Goal: Check status

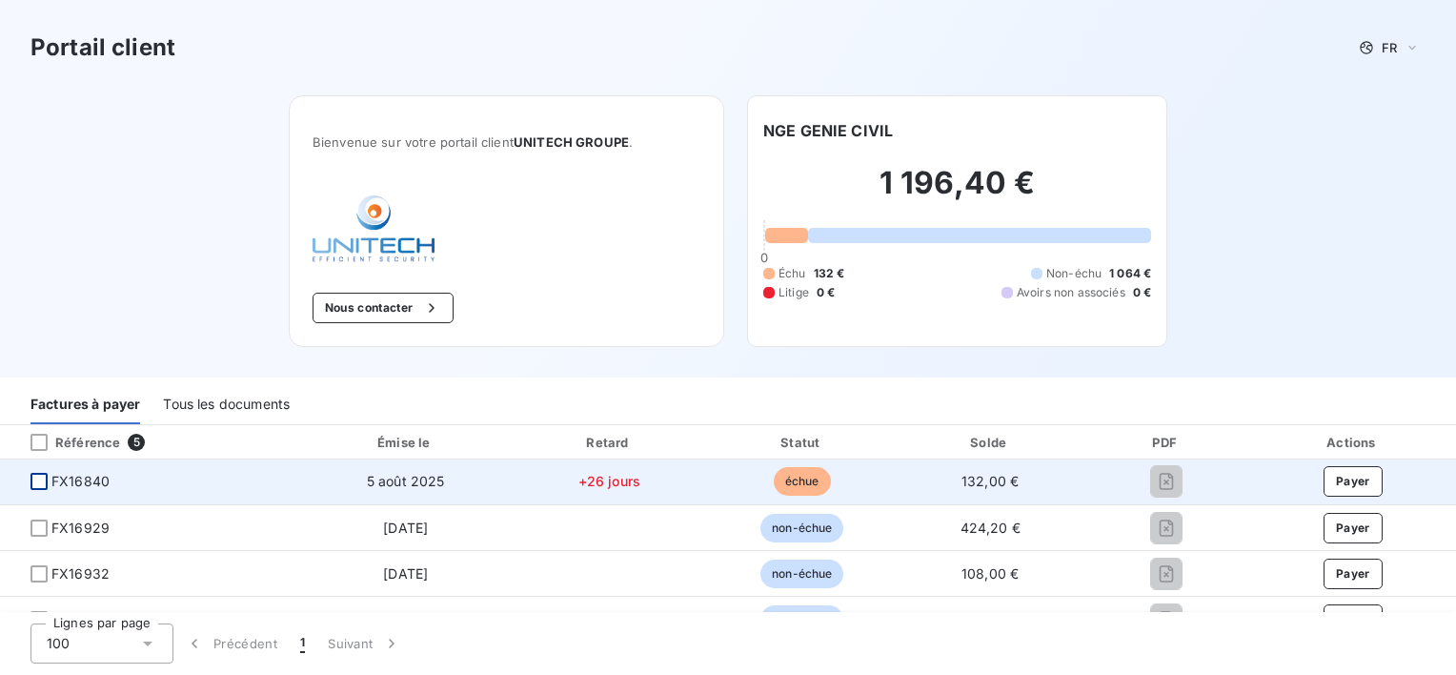
click at [46, 479] on div at bounding box center [38, 481] width 17 height 17
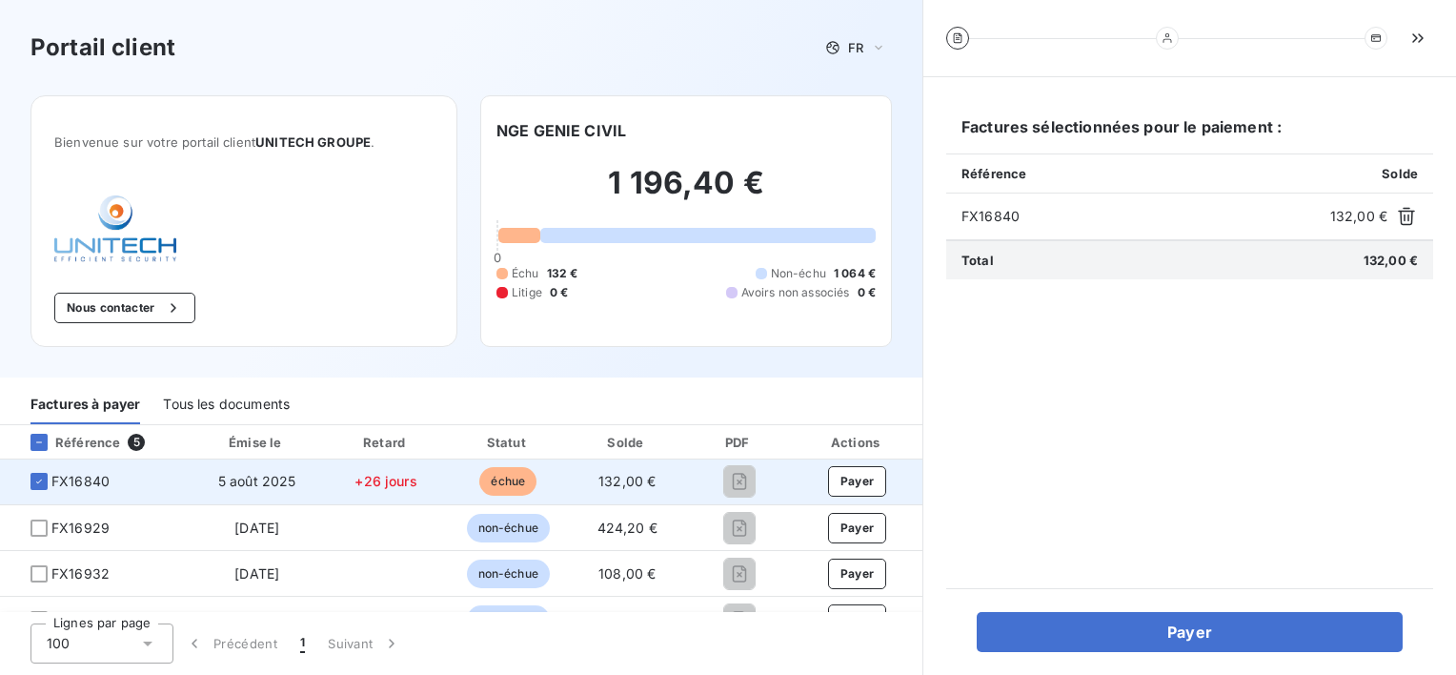
click at [240, 488] on span "5 août 2025" at bounding box center [257, 481] width 78 height 16
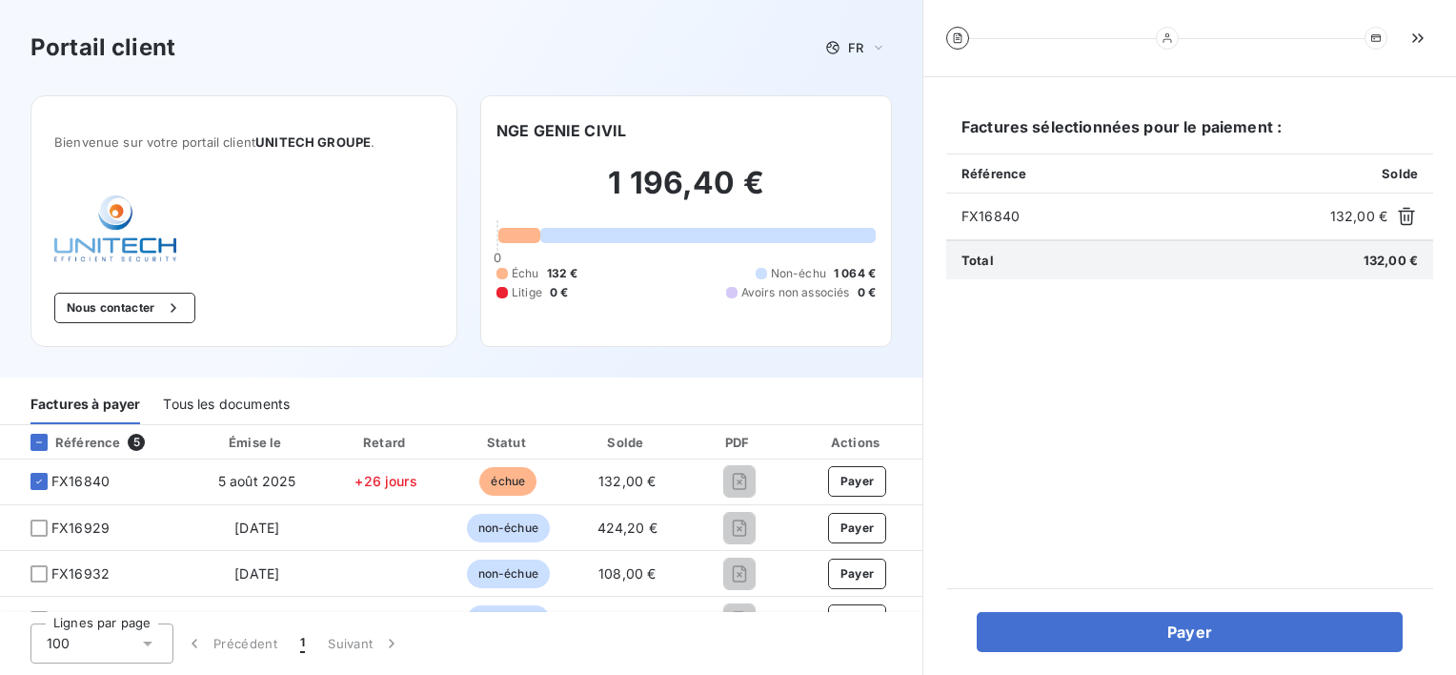
drag, startPoint x: 240, startPoint y: 488, endPoint x: 594, endPoint y: 379, distance: 369.8
click at [594, 379] on div "Factures à payer Tous les documents" at bounding box center [461, 401] width 922 height 48
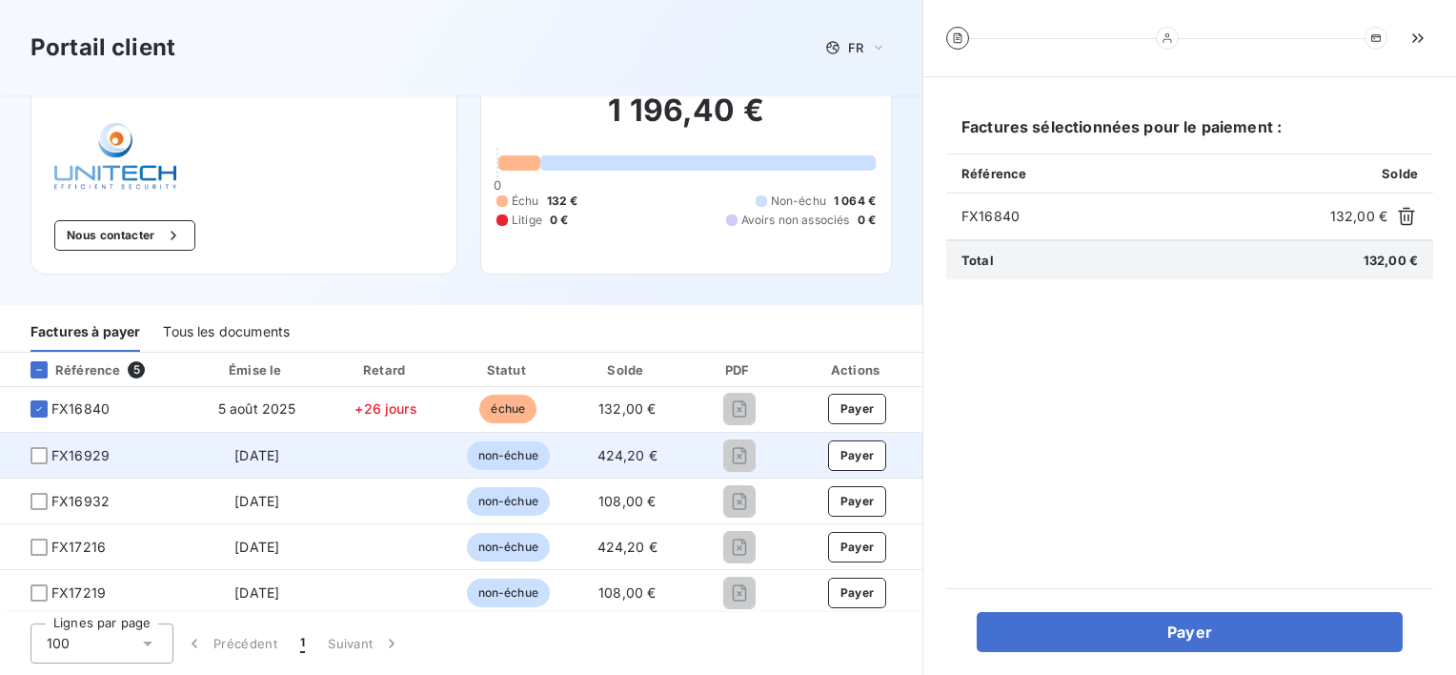
scroll to position [73, 0]
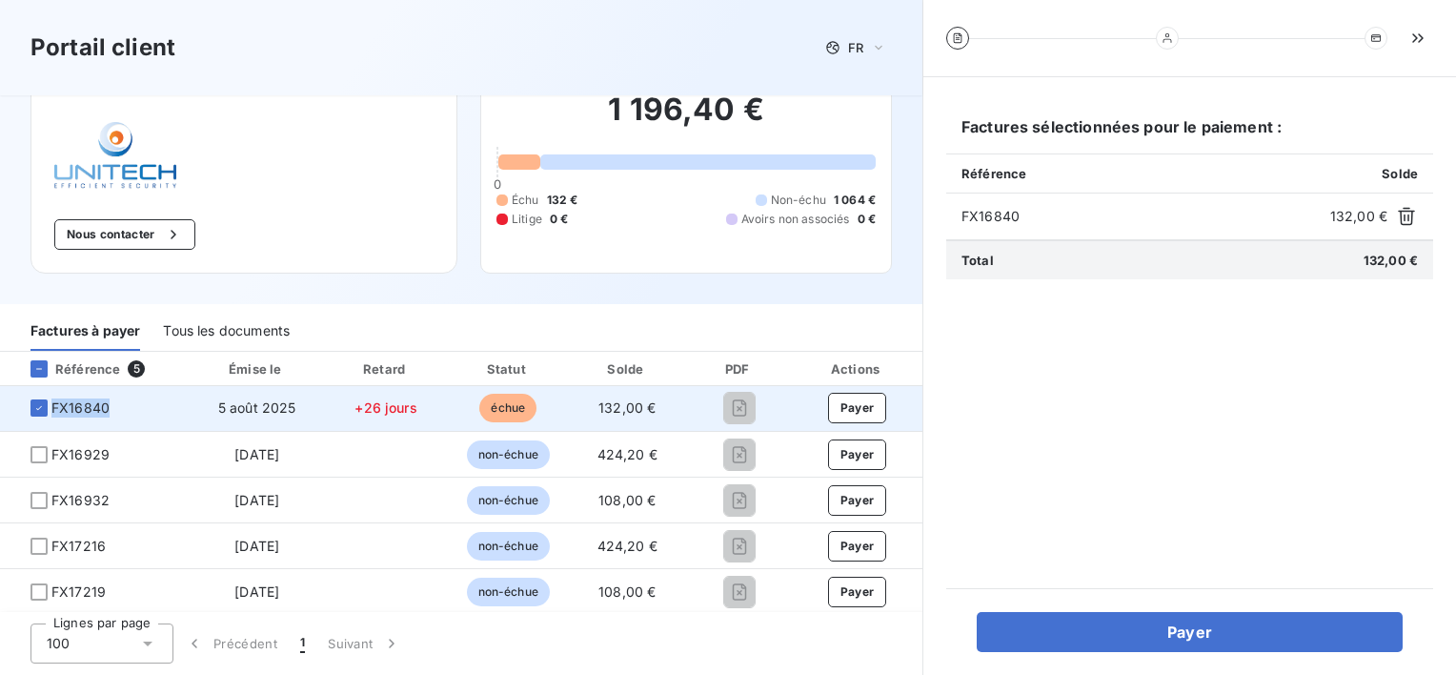
drag, startPoint x: 81, startPoint y: 410, endPoint x: 48, endPoint y: 408, distance: 33.4
click at [48, 408] on span "FX16840" at bounding box center [94, 407] width 159 height 19
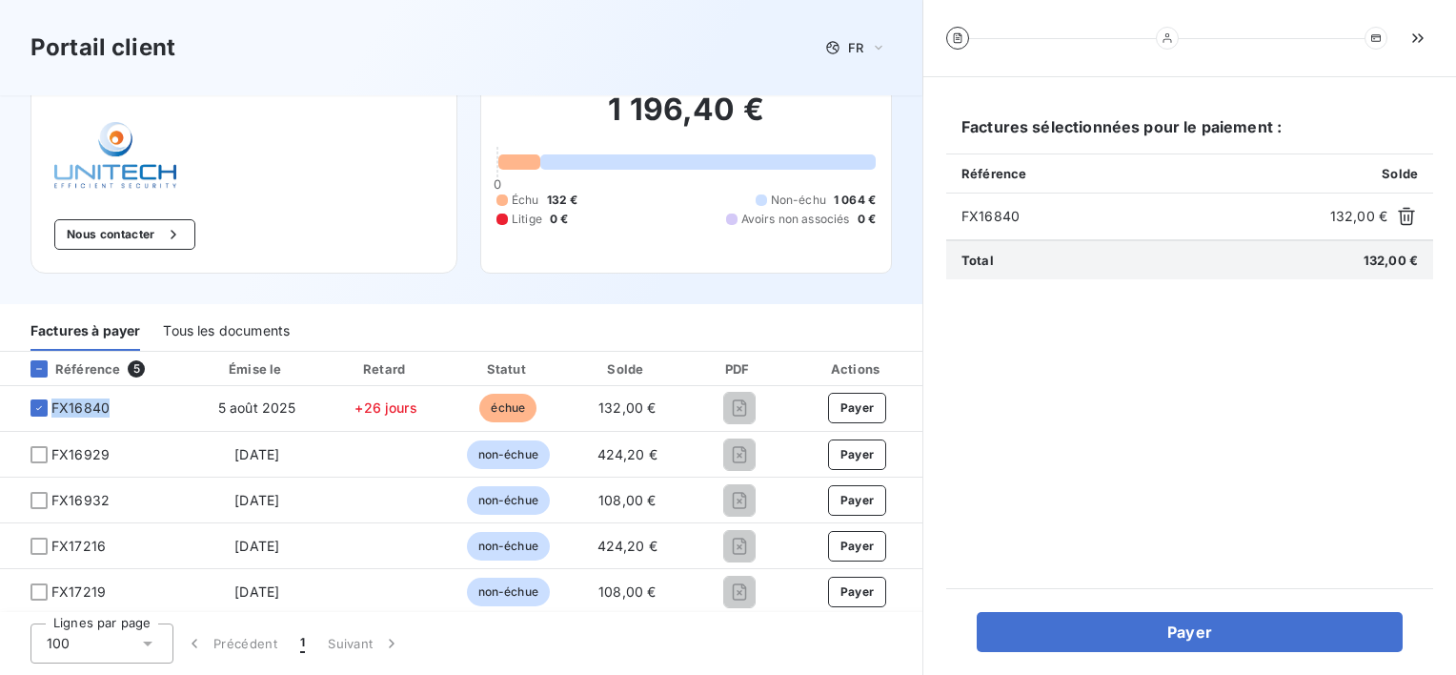
copy span "FX16840"
